Goal: Information Seeking & Learning: Learn about a topic

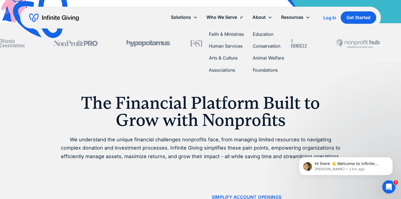
scroll to position [225, 0]
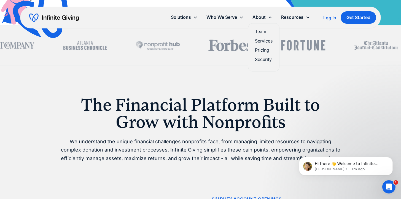
click at [260, 50] on link "Pricing" at bounding box center [264, 49] width 18 height 7
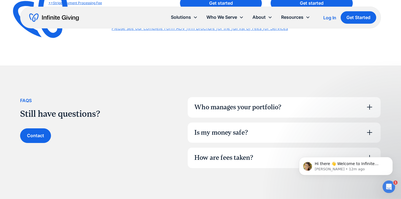
scroll to position [353, 0]
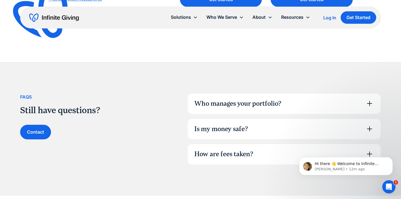
click at [370, 103] on icon at bounding box center [369, 103] width 5 height 5
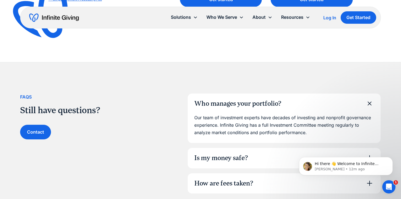
click at [371, 103] on icon at bounding box center [370, 103] width 12 height 12
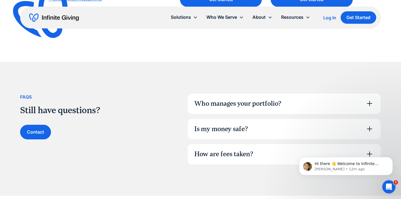
click at [369, 130] on icon at bounding box center [370, 128] width 9 height 9
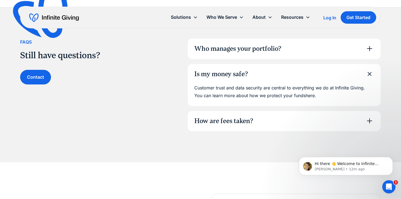
scroll to position [410, 0]
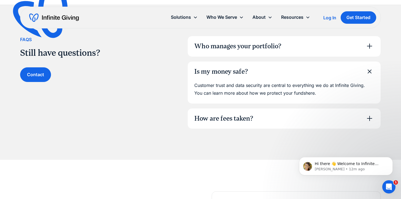
click at [370, 72] on icon at bounding box center [369, 71] width 7 height 7
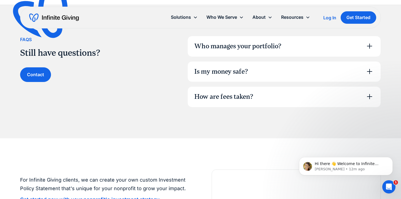
click at [370, 97] on icon at bounding box center [369, 96] width 5 height 5
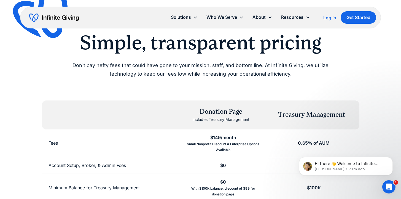
scroll to position [679, 0]
